Goal: Information Seeking & Learning: Learn about a topic

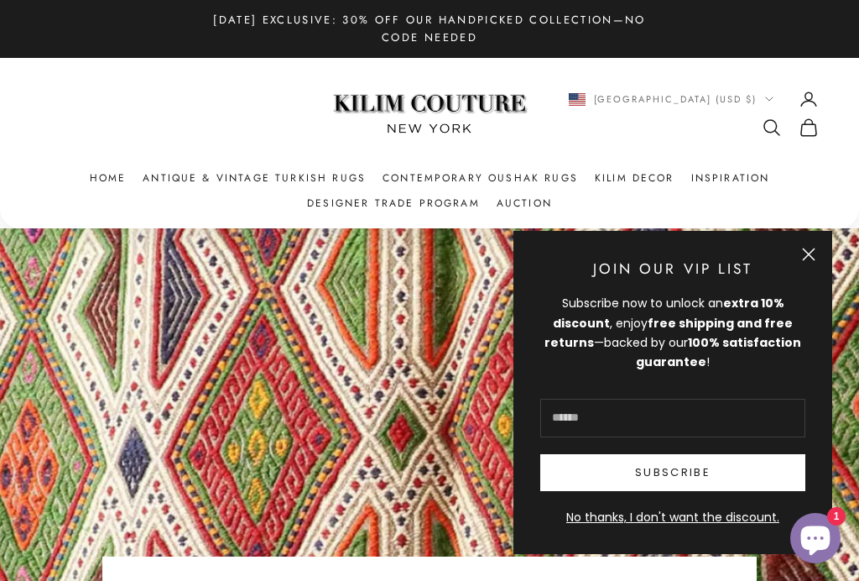
click at [161, 180] on link "Antique & Vintage Turkish Rugs" at bounding box center [254, 178] width 223 height 17
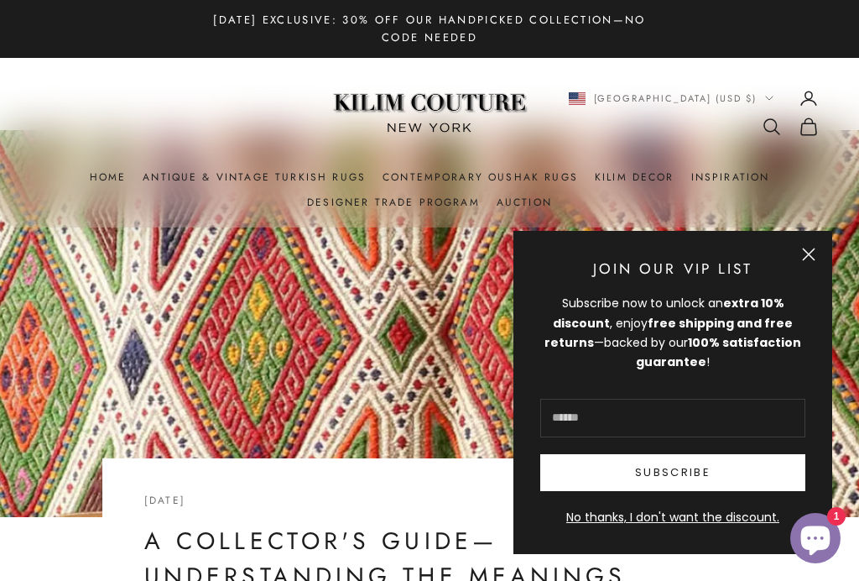
scroll to position [103, 0]
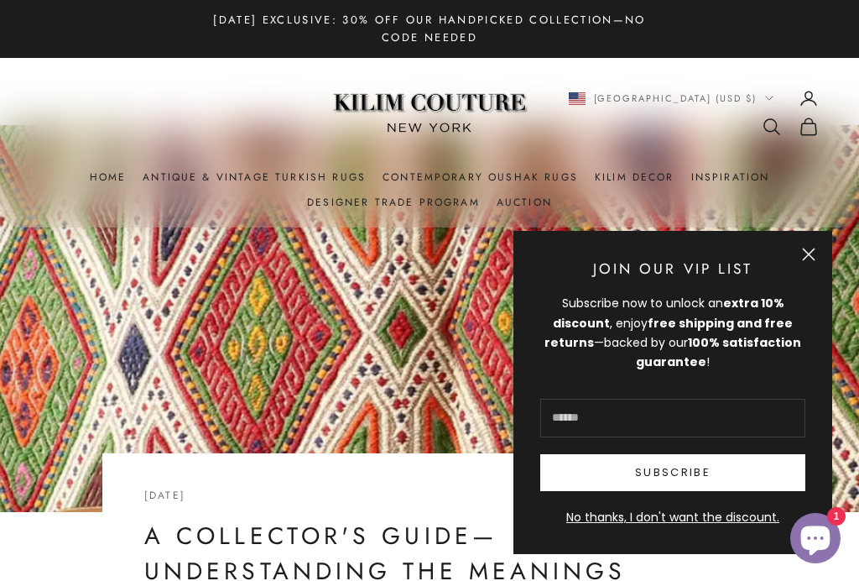
click at [806, 261] on button "Close" at bounding box center [808, 254] width 13 height 13
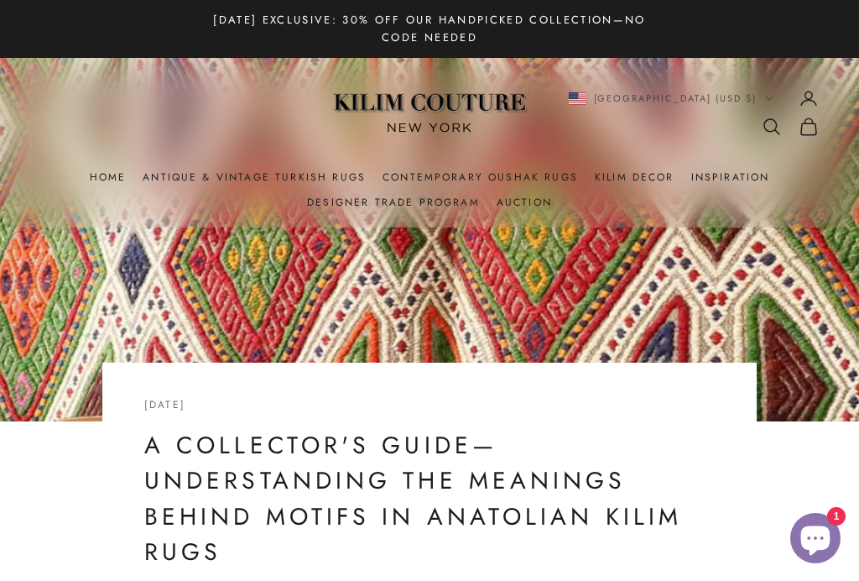
scroll to position [0, 0]
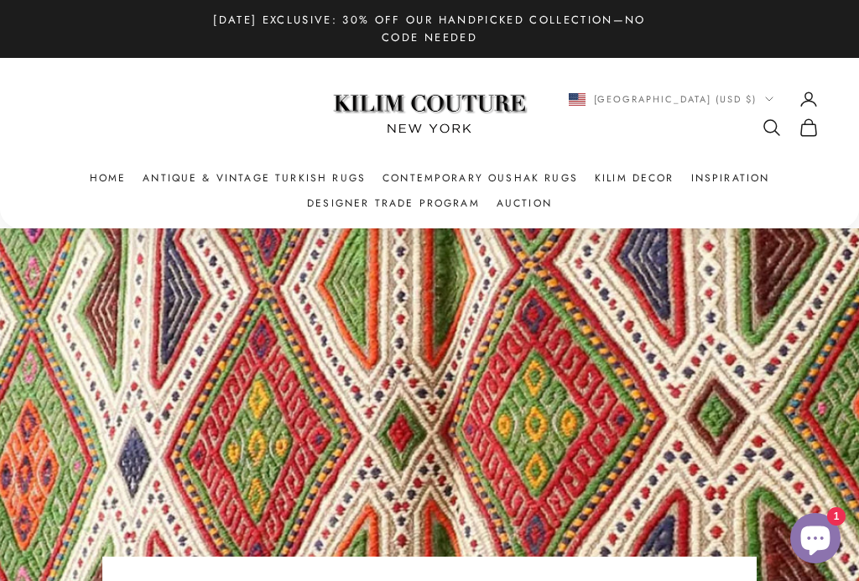
click at [173, 175] on link "Antique & Vintage Turkish Rugs" at bounding box center [254, 178] width 223 height 17
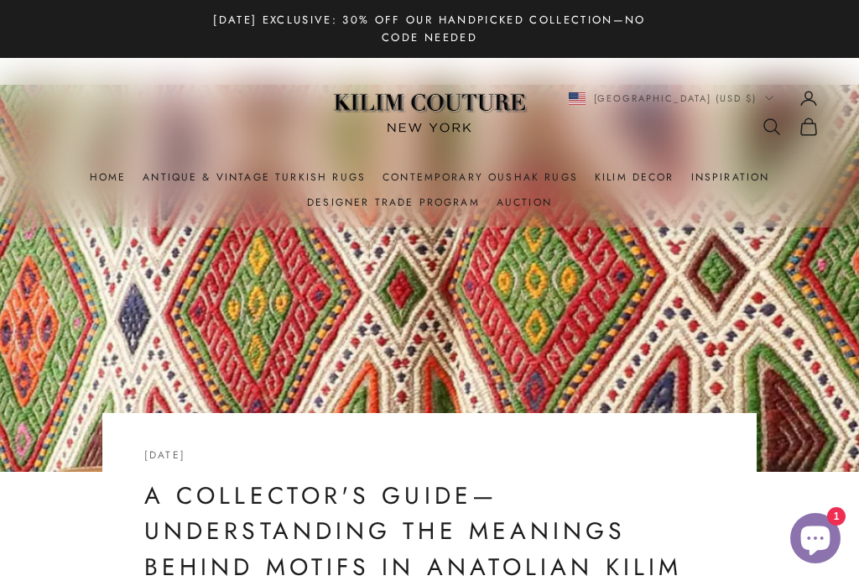
scroll to position [143, 0]
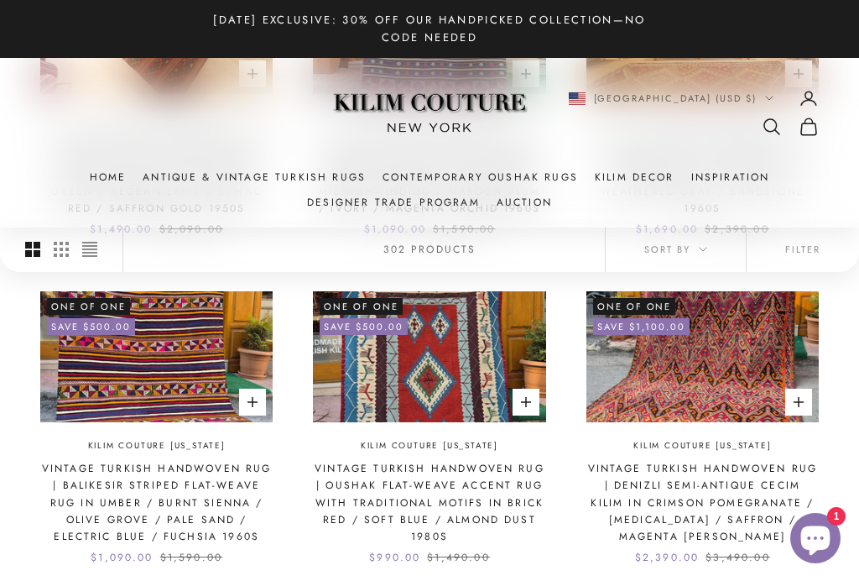
scroll to position [973, 0]
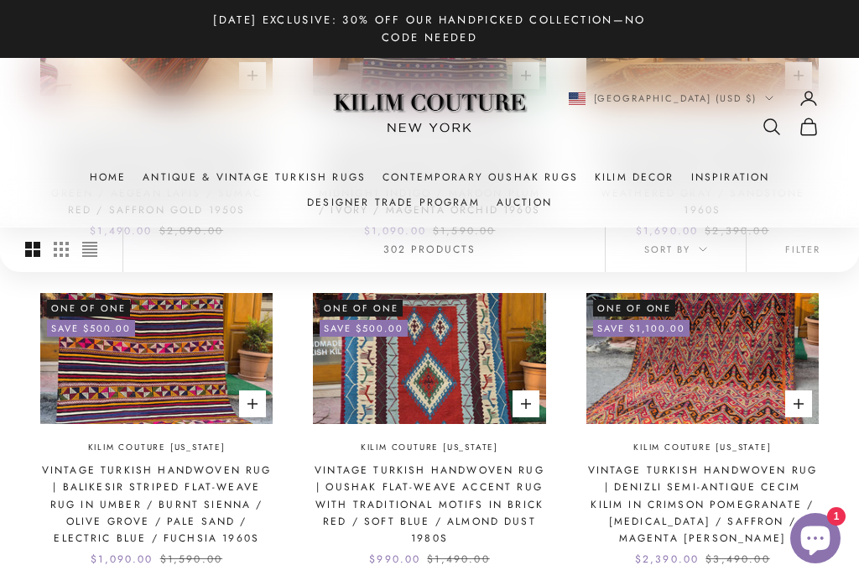
click at [127, 342] on img at bounding box center [156, 358] width 232 height 131
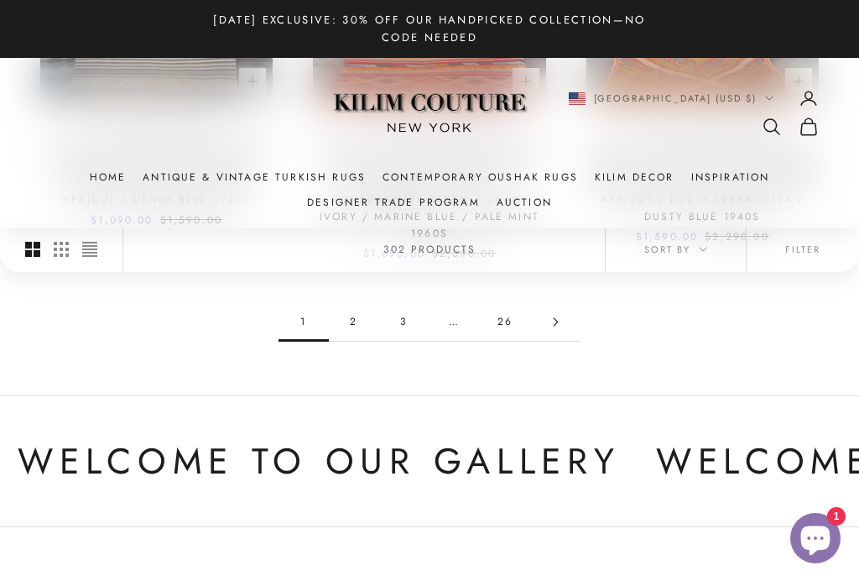
scroll to position [1559, 0]
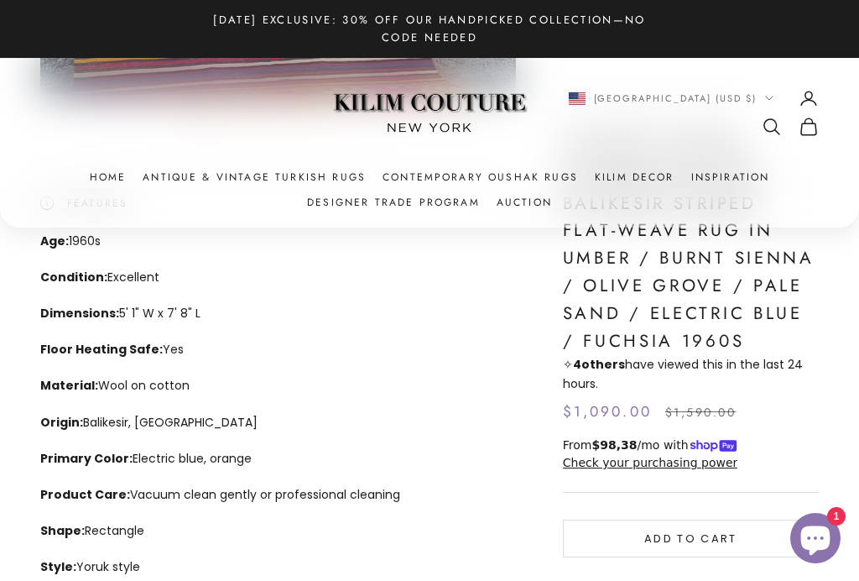
scroll to position [432, 0]
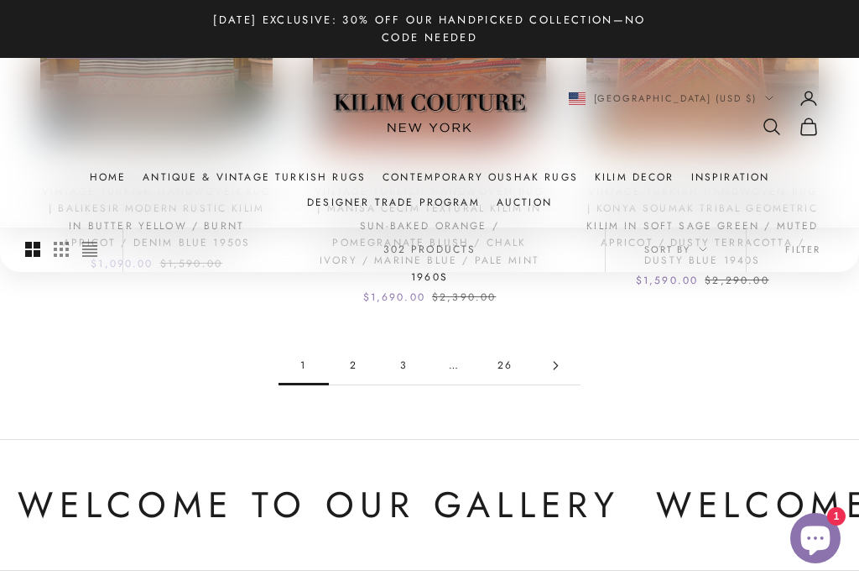
scroll to position [1578, 0]
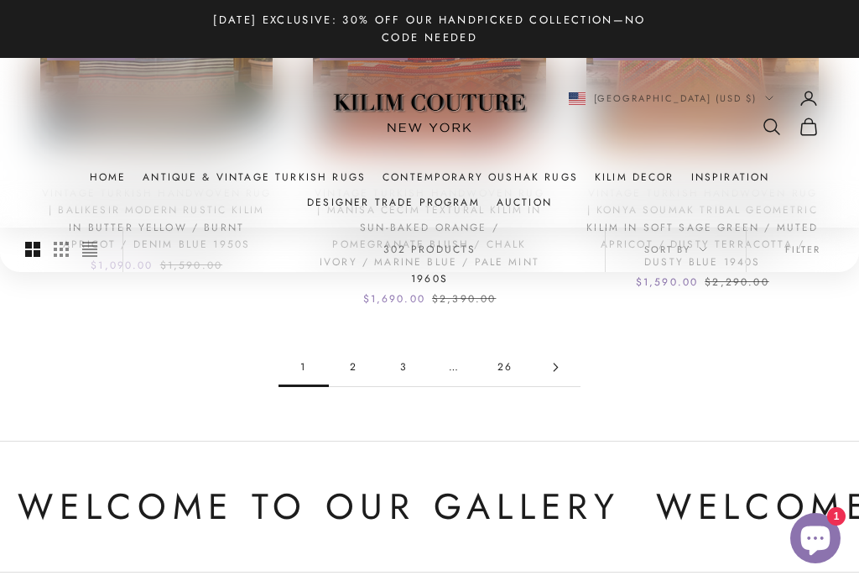
click at [504, 351] on link "26" at bounding box center [505, 367] width 50 height 38
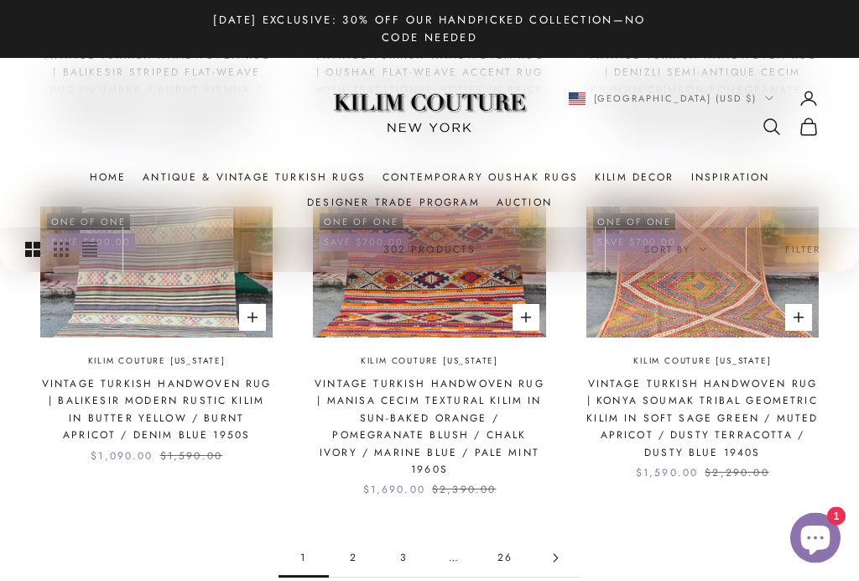
scroll to position [1375, 0]
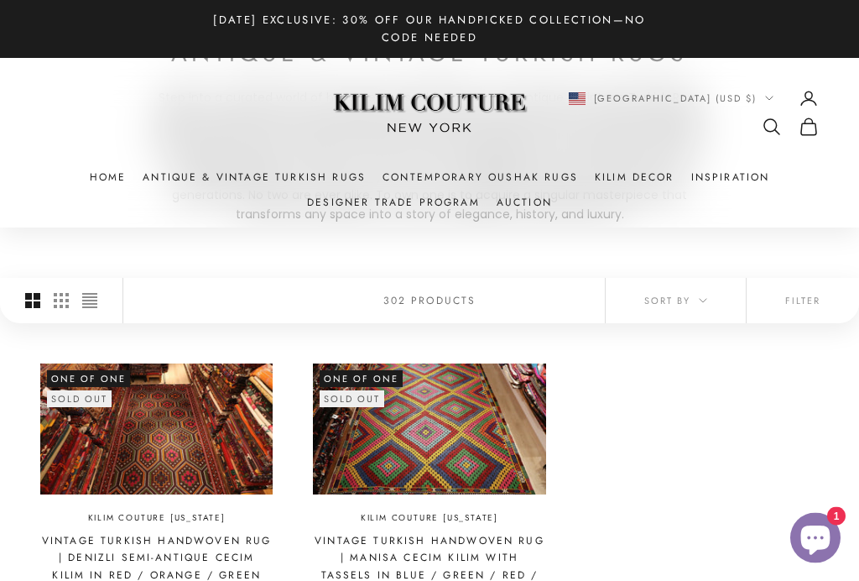
scroll to position [184, 0]
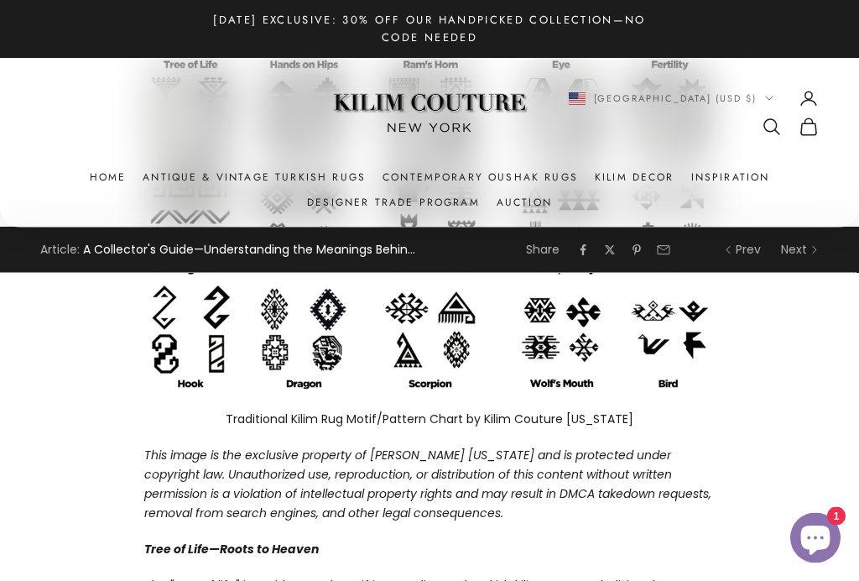
scroll to position [919, 0]
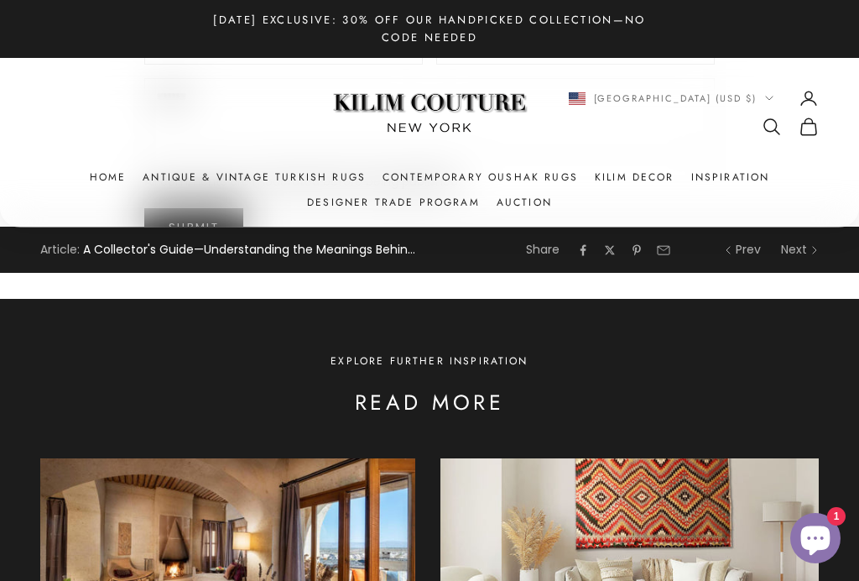
scroll to position [4647, 0]
